Goal: Information Seeking & Learning: Learn about a topic

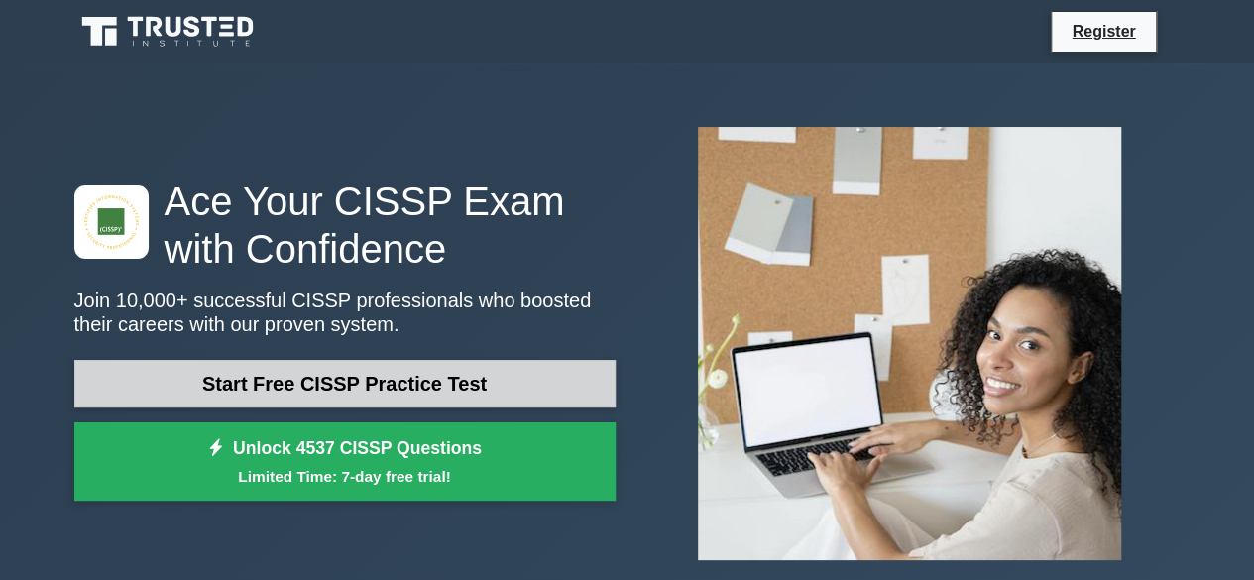
click at [361, 388] on link "Start Free CISSP Practice Test" at bounding box center [344, 384] width 541 height 48
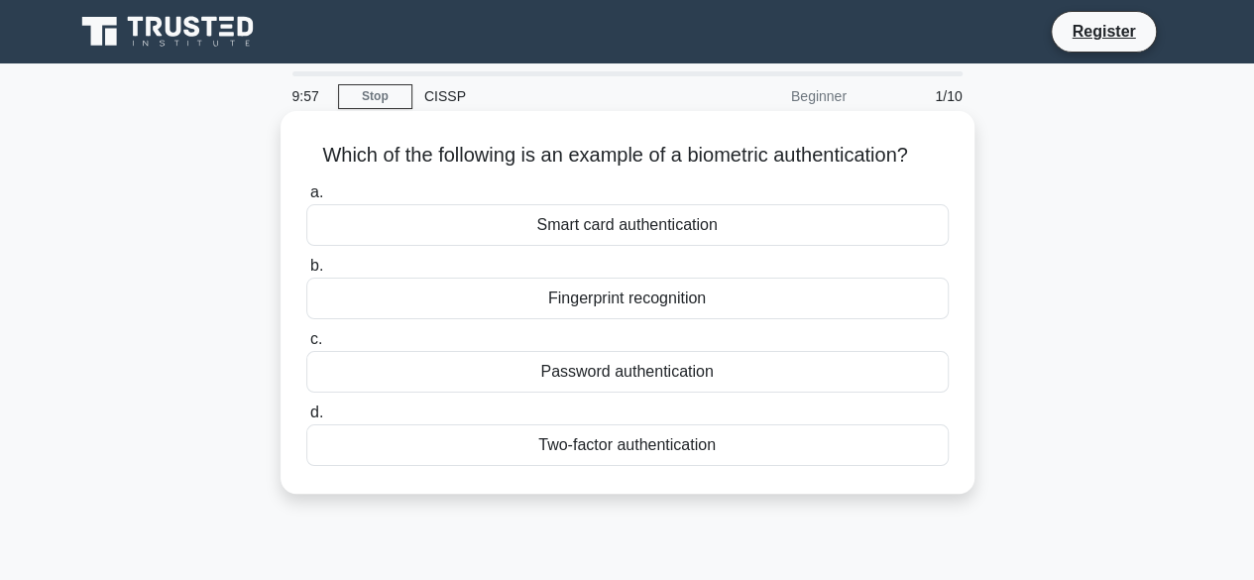
click at [589, 231] on div "Smart card authentication" at bounding box center [627, 225] width 642 height 42
click at [306, 199] on input "a. Smart card authentication" at bounding box center [306, 192] width 0 height 13
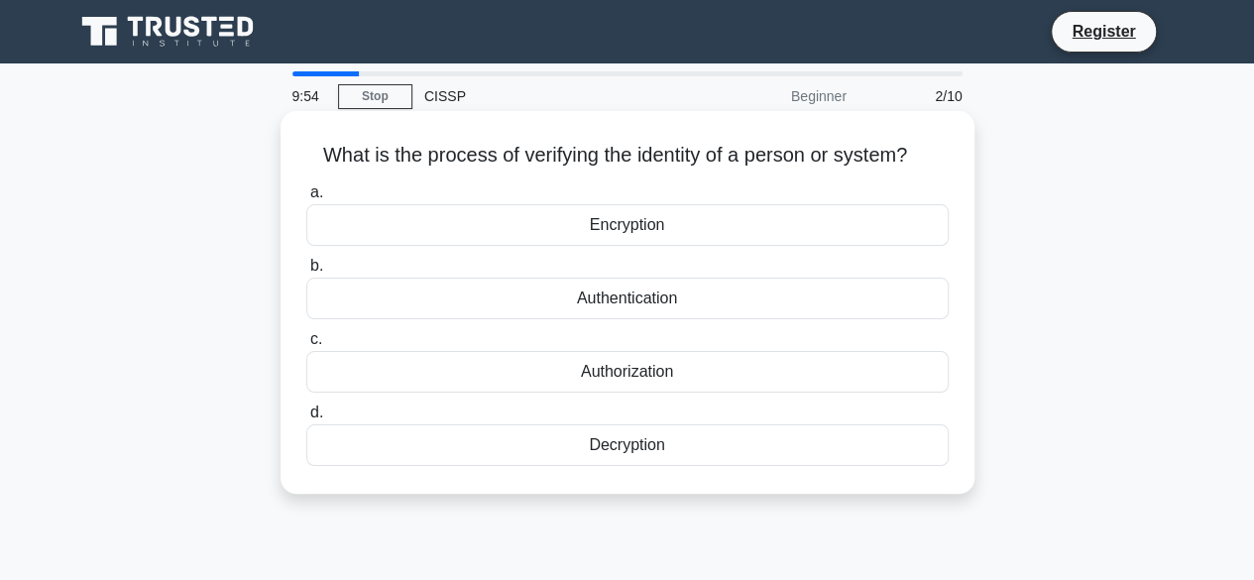
click at [621, 222] on div "Encryption" at bounding box center [627, 225] width 642 height 42
click at [306, 199] on input "a. Encryption" at bounding box center [306, 192] width 0 height 13
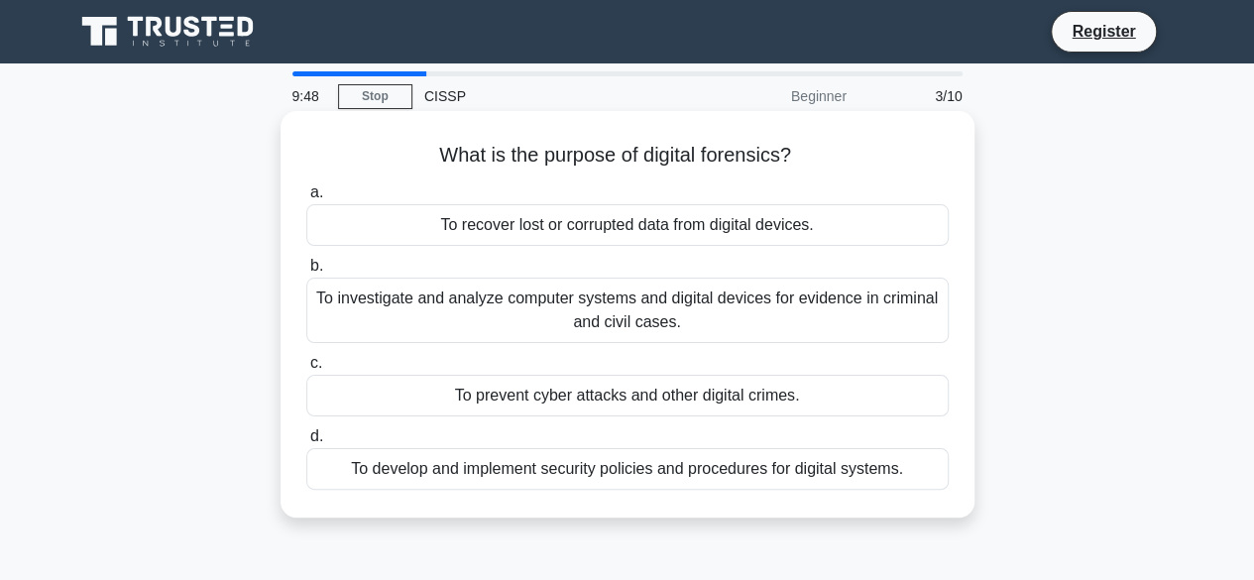
click at [550, 231] on div "To recover lost or corrupted data from digital devices." at bounding box center [627, 225] width 642 height 42
click at [306, 199] on input "a. To recover lost or corrupted data from digital devices." at bounding box center [306, 192] width 0 height 13
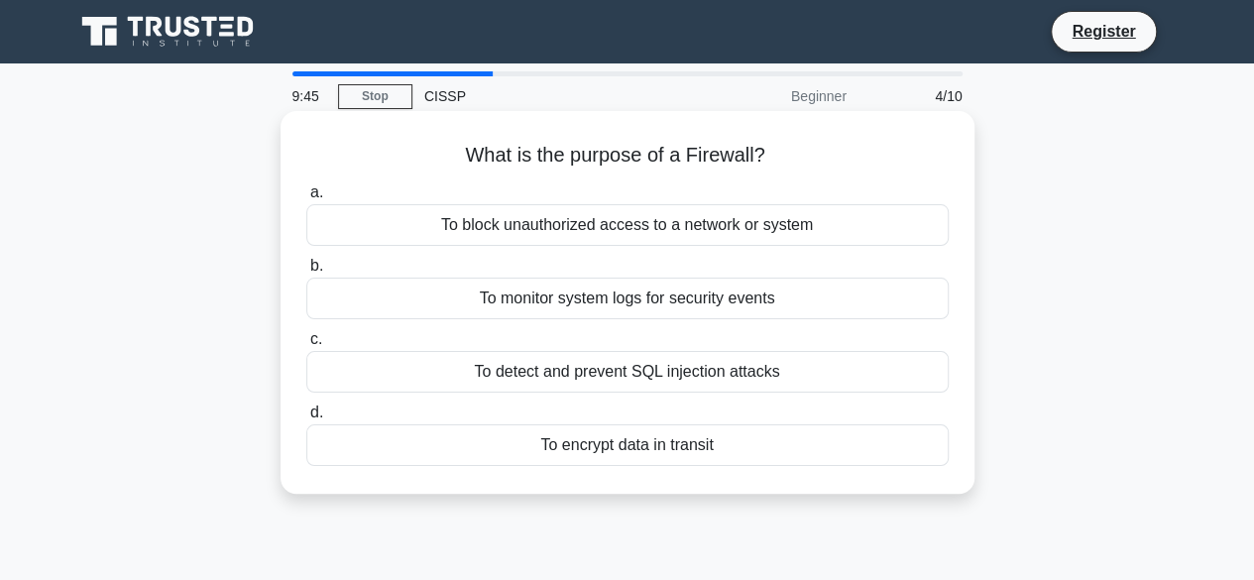
click at [568, 298] on div "To monitor system logs for security events" at bounding box center [627, 298] width 642 height 42
click at [306, 273] on input "b. To monitor system logs for security events" at bounding box center [306, 266] width 0 height 13
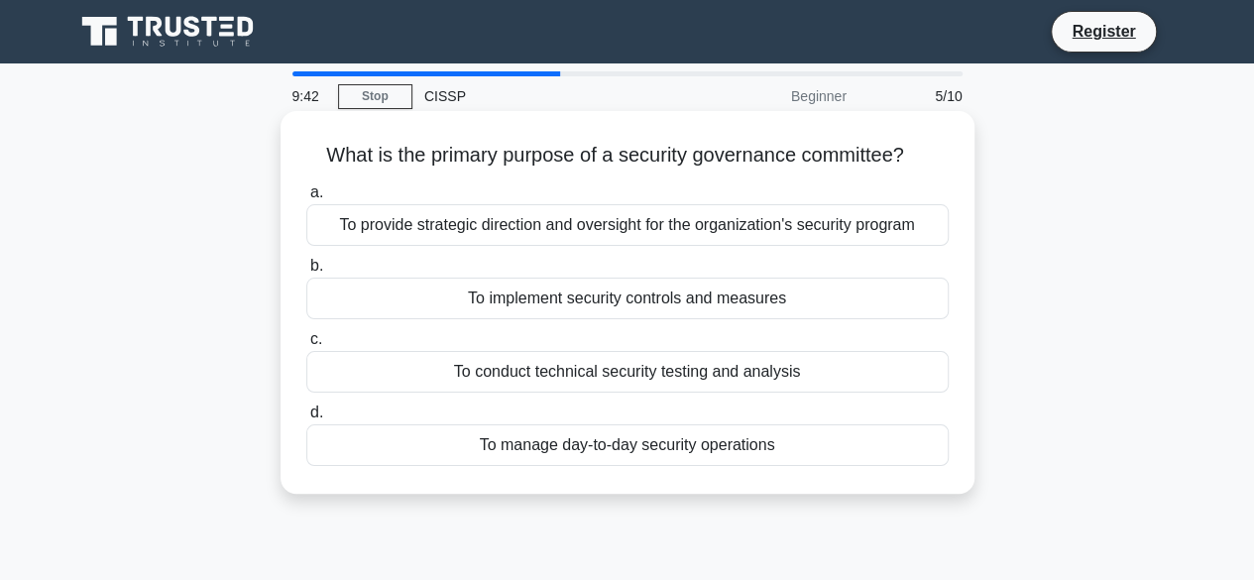
click at [566, 306] on div "To implement security controls and measures" at bounding box center [627, 298] width 642 height 42
click at [306, 273] on input "b. To implement security controls and measures" at bounding box center [306, 266] width 0 height 13
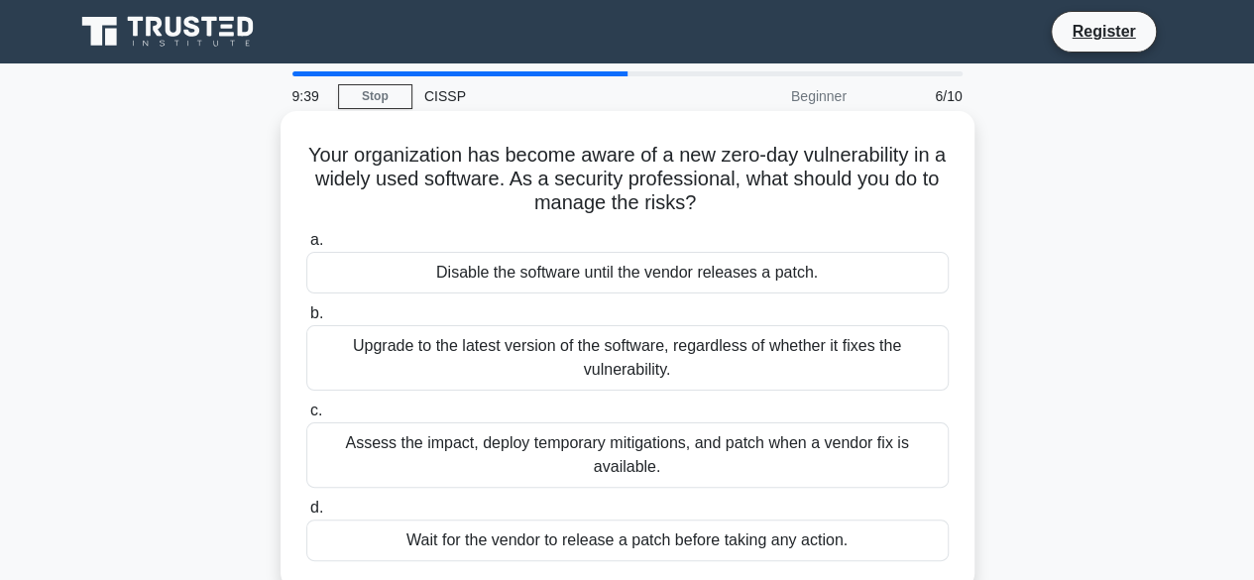
click at [596, 345] on div "Upgrade to the latest version of the software, regardless of whether it fixes t…" at bounding box center [627, 357] width 642 height 65
click at [306, 320] on input "b. Upgrade to the latest version of the software, regardless of whether it fixe…" at bounding box center [306, 313] width 0 height 13
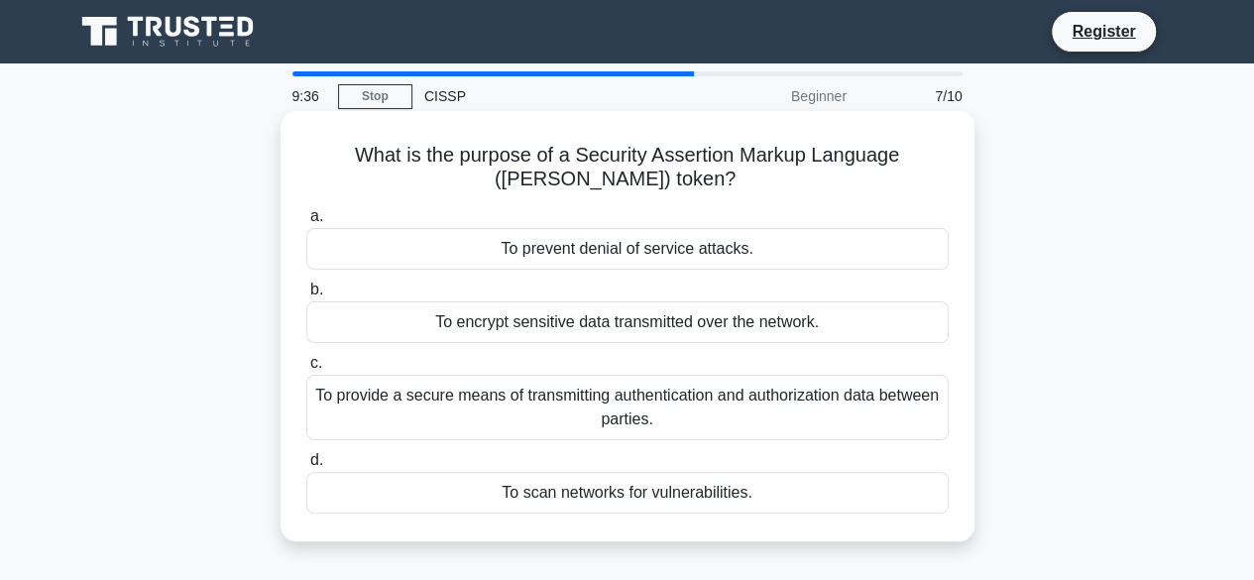
click at [578, 328] on div "To encrypt sensitive data transmitted over the network." at bounding box center [627, 322] width 642 height 42
click at [306, 296] on input "b. To encrypt sensitive data transmitted over the network." at bounding box center [306, 289] width 0 height 13
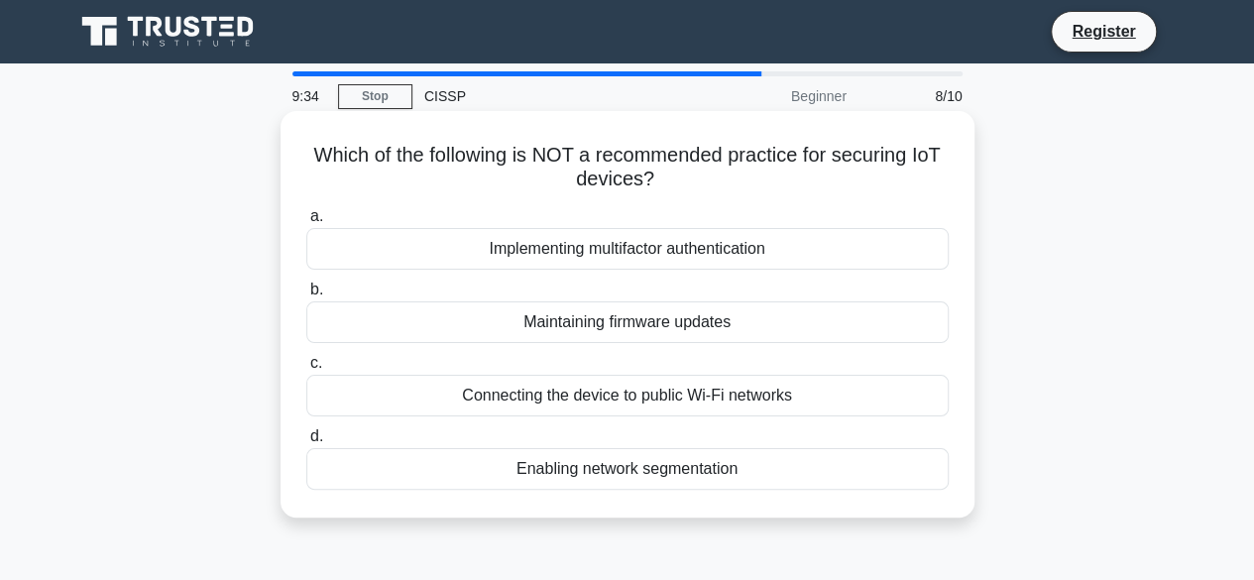
click at [583, 322] on div "Maintaining firmware updates" at bounding box center [627, 322] width 642 height 42
click at [306, 296] on input "b. Maintaining firmware updates" at bounding box center [306, 289] width 0 height 13
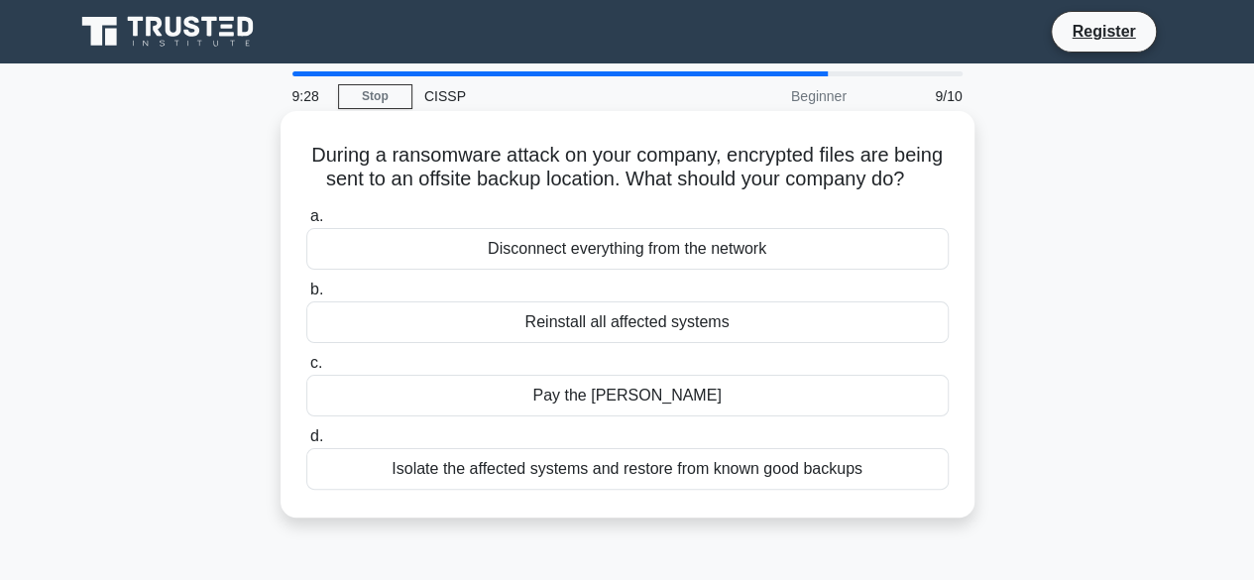
click at [650, 343] on div "Reinstall all affected systems" at bounding box center [627, 322] width 642 height 42
click at [306, 296] on input "b. Reinstall all affected systems" at bounding box center [306, 289] width 0 height 13
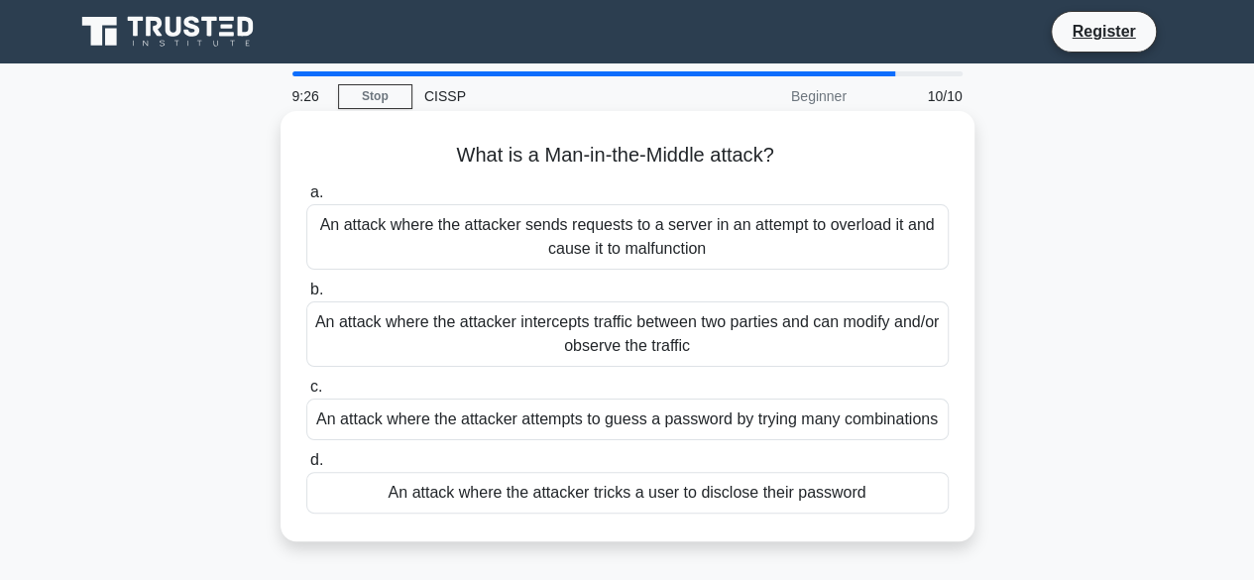
click at [603, 321] on div "An attack where the attacker intercepts traffic between two parties and can mod…" at bounding box center [627, 333] width 642 height 65
click at [306, 296] on input "b. An attack where the attacker intercepts traffic between two parties and can …" at bounding box center [306, 289] width 0 height 13
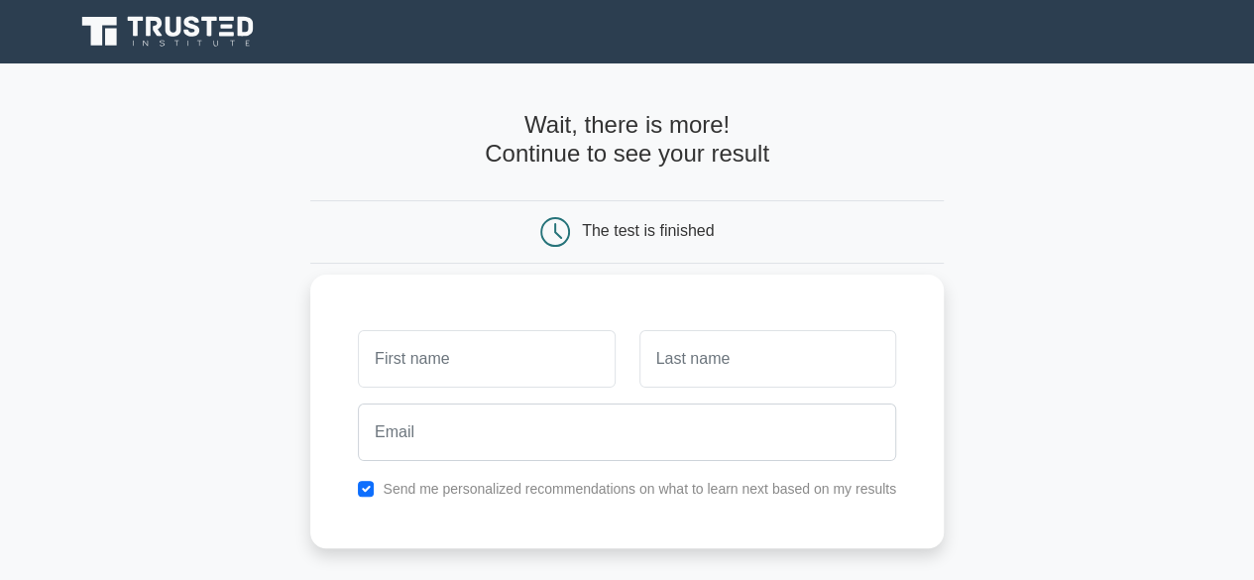
type input "n"
type input "NKURIKIYUMUKIZA"
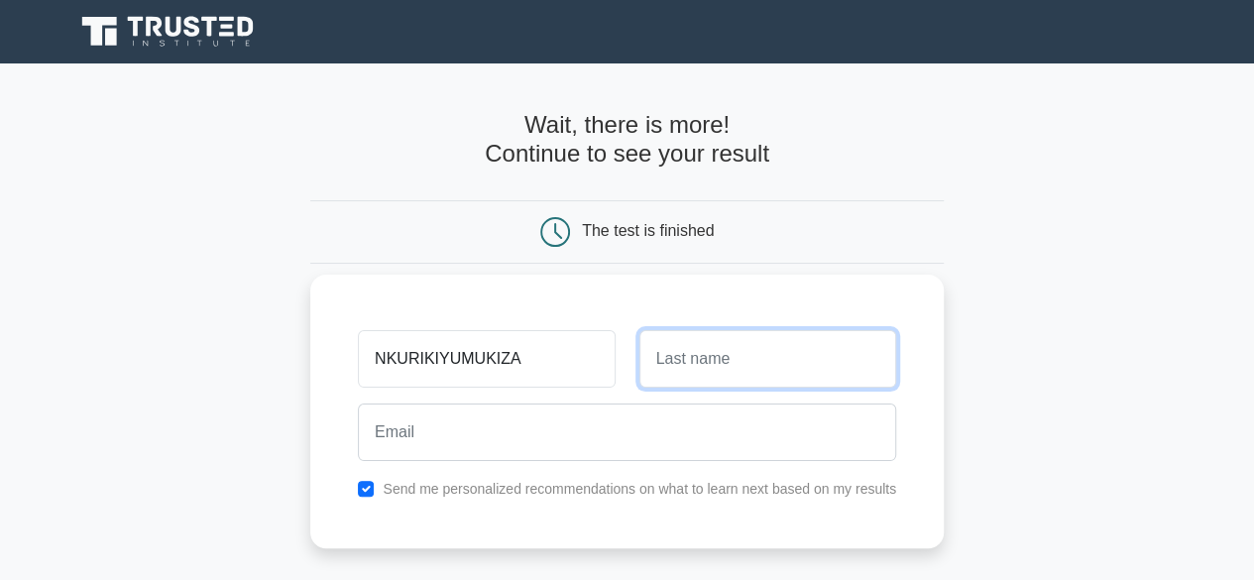
click at [696, 355] on input "text" at bounding box center [767, 358] width 257 height 57
type input "ANSELME"
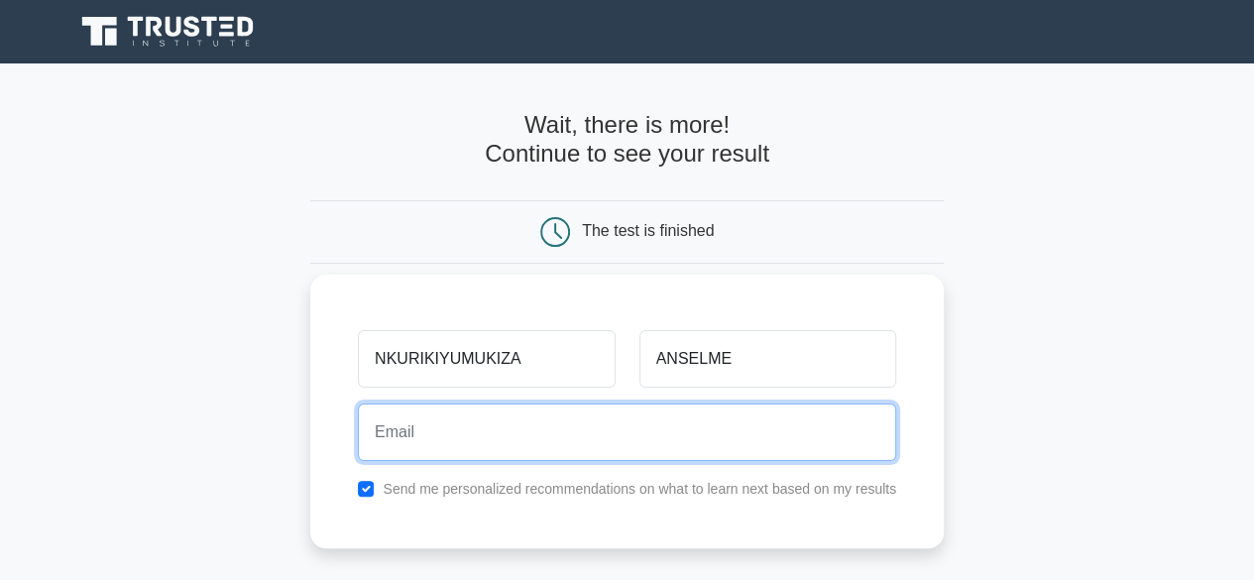
click at [637, 437] on input "email" at bounding box center [627, 431] width 538 height 57
type input "nanselme5@gmail.com"
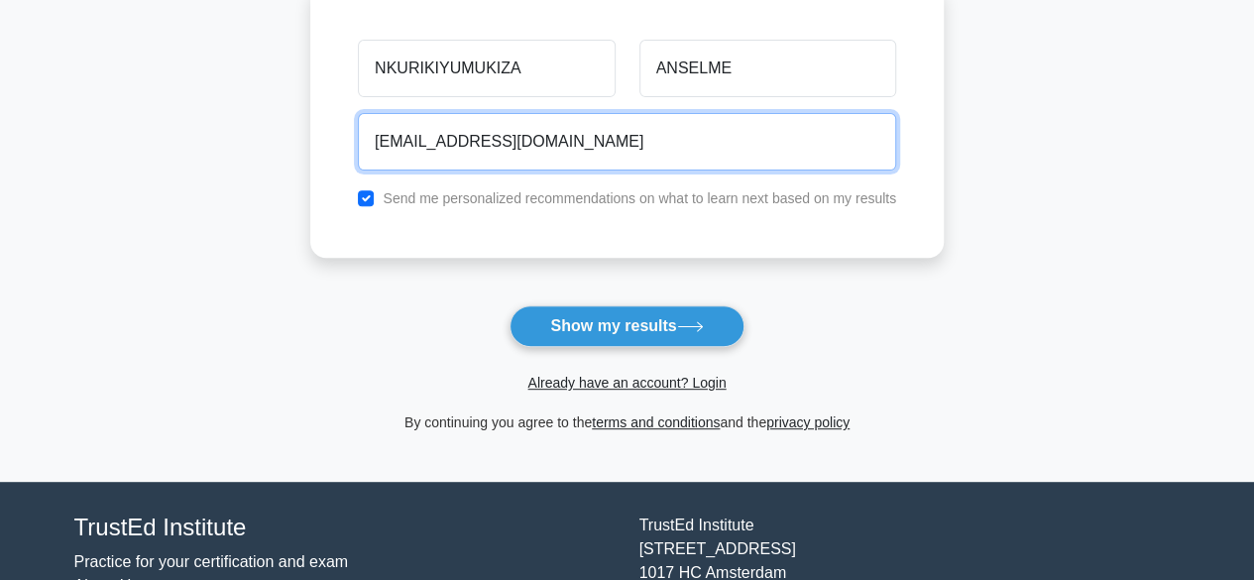
scroll to position [294, 0]
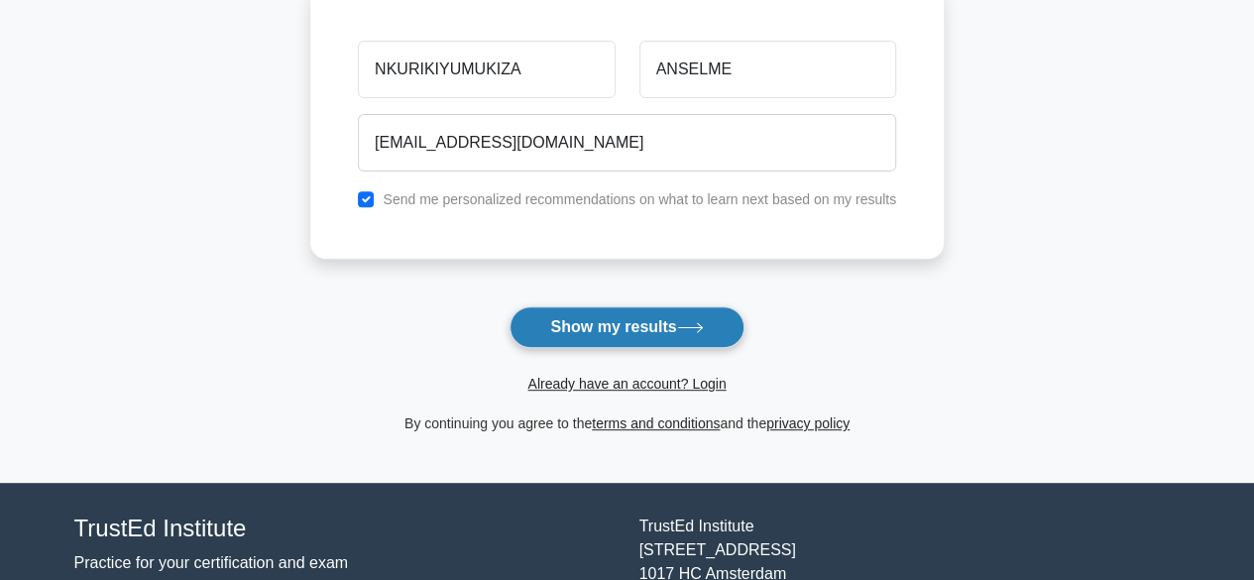
click at [653, 325] on button "Show my results" at bounding box center [626, 327] width 234 height 42
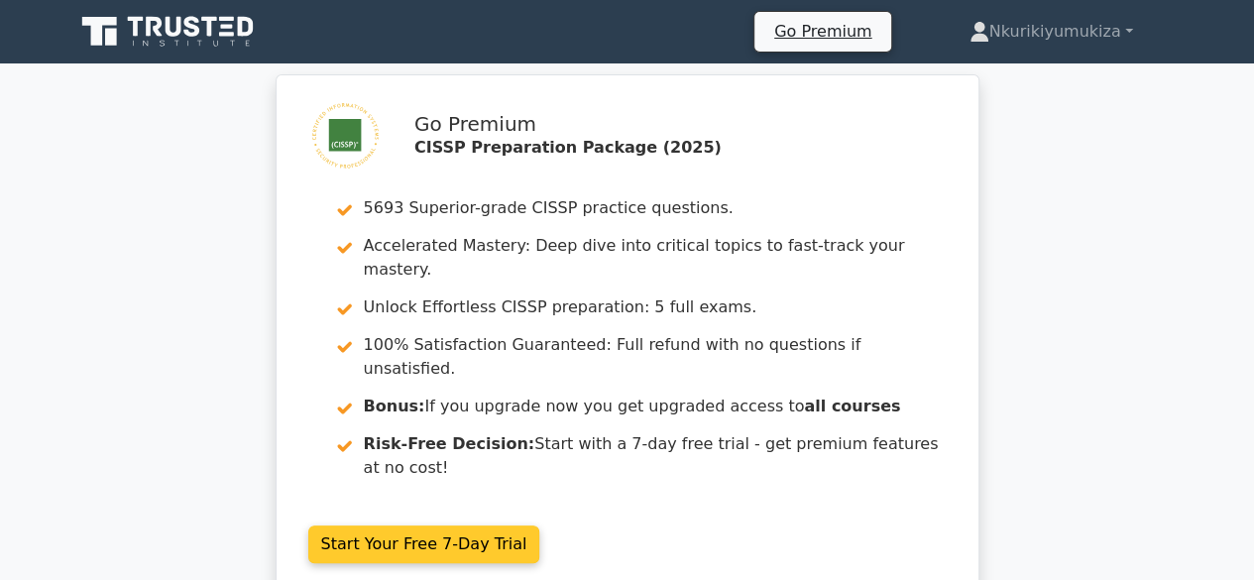
click at [409, 525] on link "Start Your Free 7-Day Trial" at bounding box center [424, 544] width 232 height 38
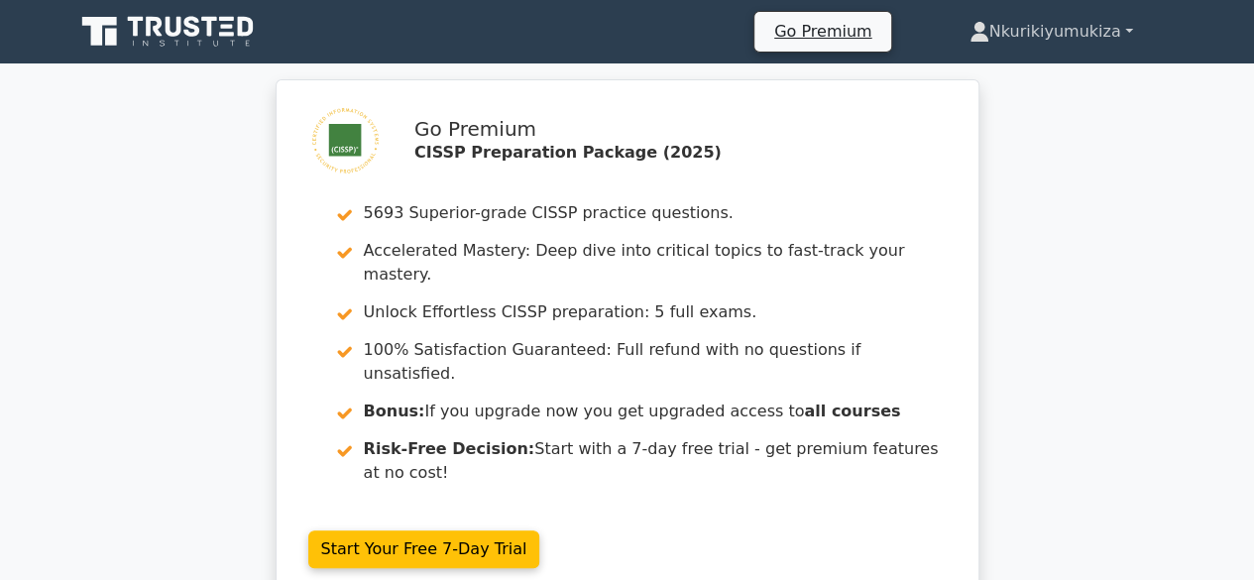
click at [1056, 30] on link "Nkurikiyumukiza" at bounding box center [1051, 32] width 259 height 40
click at [958, 85] on link "Profile" at bounding box center [1001, 78] width 157 height 32
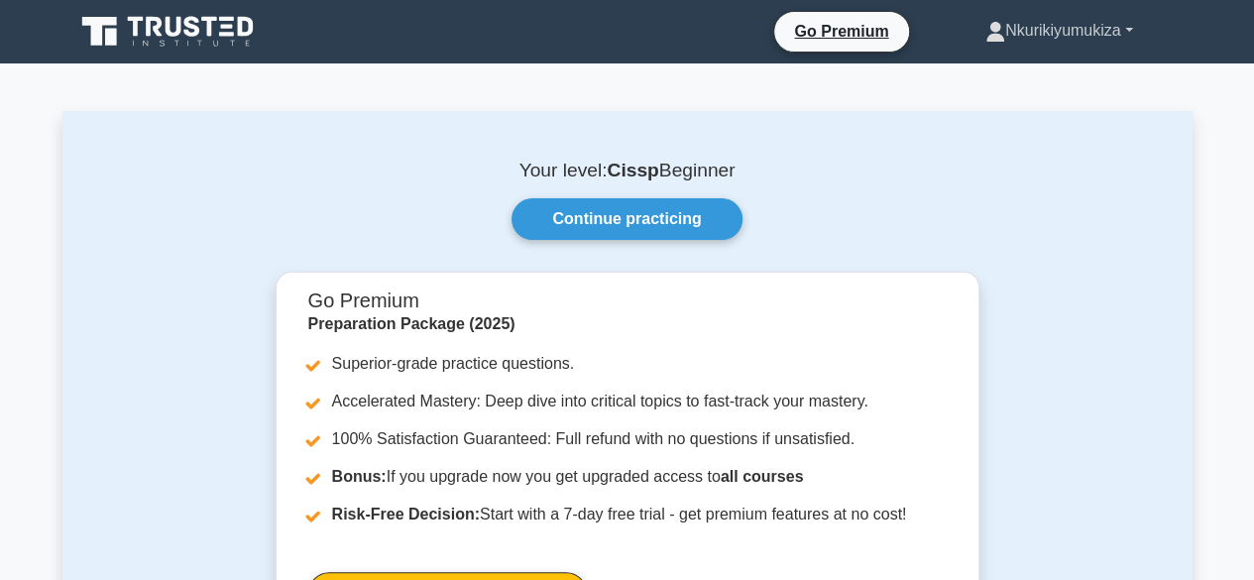
click at [1072, 32] on link "Nkurikiyumukiza" at bounding box center [1059, 31] width 243 height 40
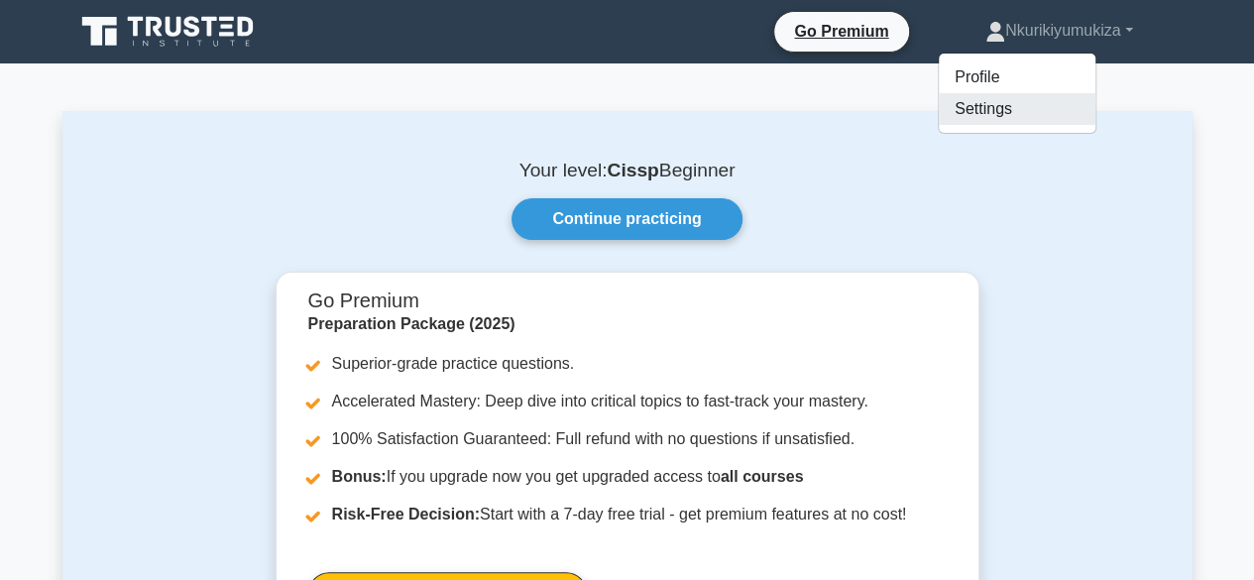
click at [975, 124] on link "Settings" at bounding box center [1017, 109] width 157 height 32
